Goal: Task Accomplishment & Management: Manage account settings

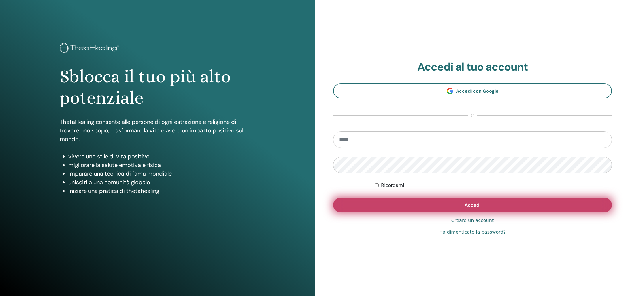
type input "**********"
click at [486, 207] on button "Accedi" at bounding box center [472, 205] width 278 height 15
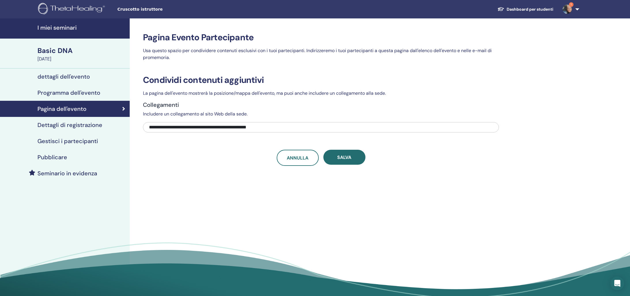
drag, startPoint x: 149, startPoint y: 127, endPoint x: 271, endPoint y: 134, distance: 122.3
click at [270, 134] on div "**********" at bounding box center [321, 120] width 356 height 91
click at [75, 77] on h4 "dettagli dell'evento" at bounding box center [63, 76] width 52 height 7
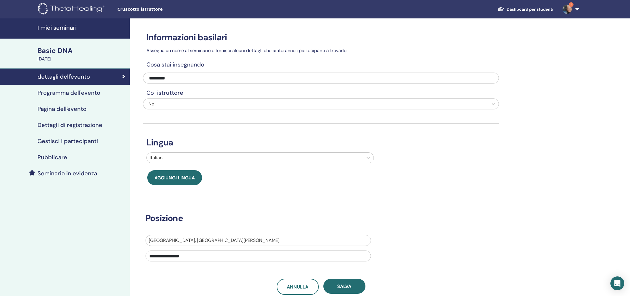
click at [70, 93] on h4 "Programma dell'evento" at bounding box center [68, 92] width 63 height 7
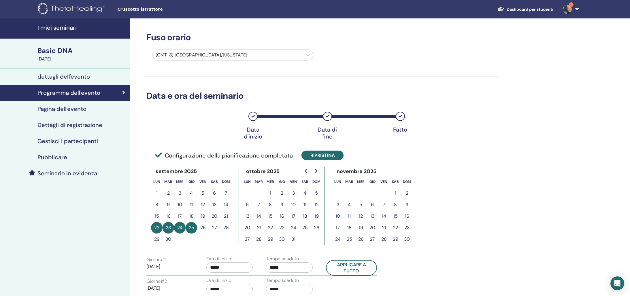
click at [324, 156] on button "Ripristina" at bounding box center [322, 156] width 42 height 10
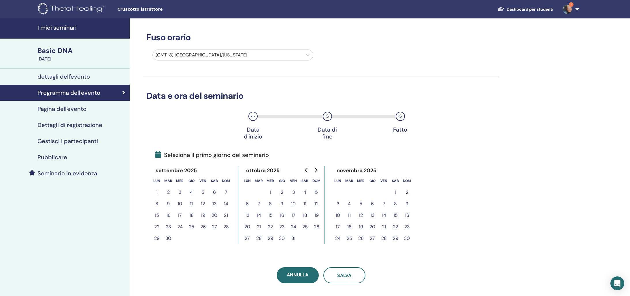
drag, startPoint x: 155, startPoint y: 237, endPoint x: 162, endPoint y: 240, distance: 7.7
click at [155, 237] on button "29" at bounding box center [157, 239] width 12 height 12
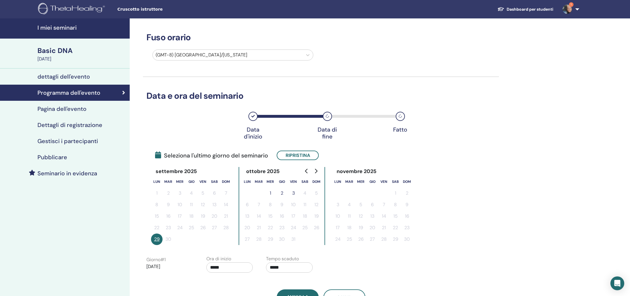
click at [291, 192] on button "3" at bounding box center [293, 193] width 12 height 12
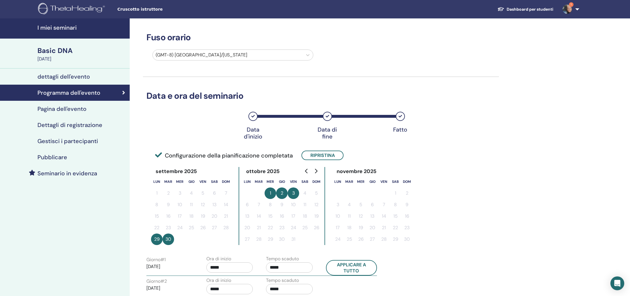
click at [281, 193] on button "2" at bounding box center [282, 193] width 12 height 12
click at [346, 269] on button "Applicare a tutto" at bounding box center [351, 268] width 51 height 16
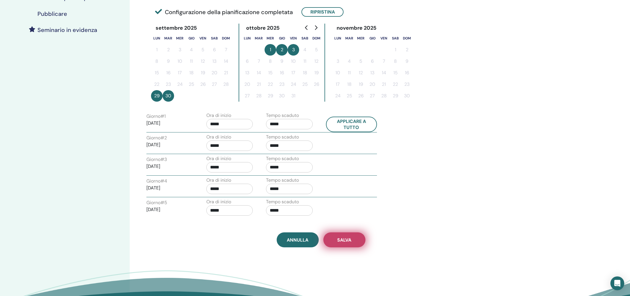
scroll to position [150, 0]
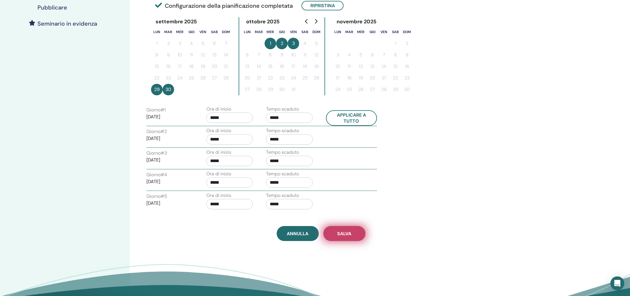
click at [343, 235] on span "Salva" at bounding box center [344, 234] width 14 height 6
